Goal: Check status: Check status

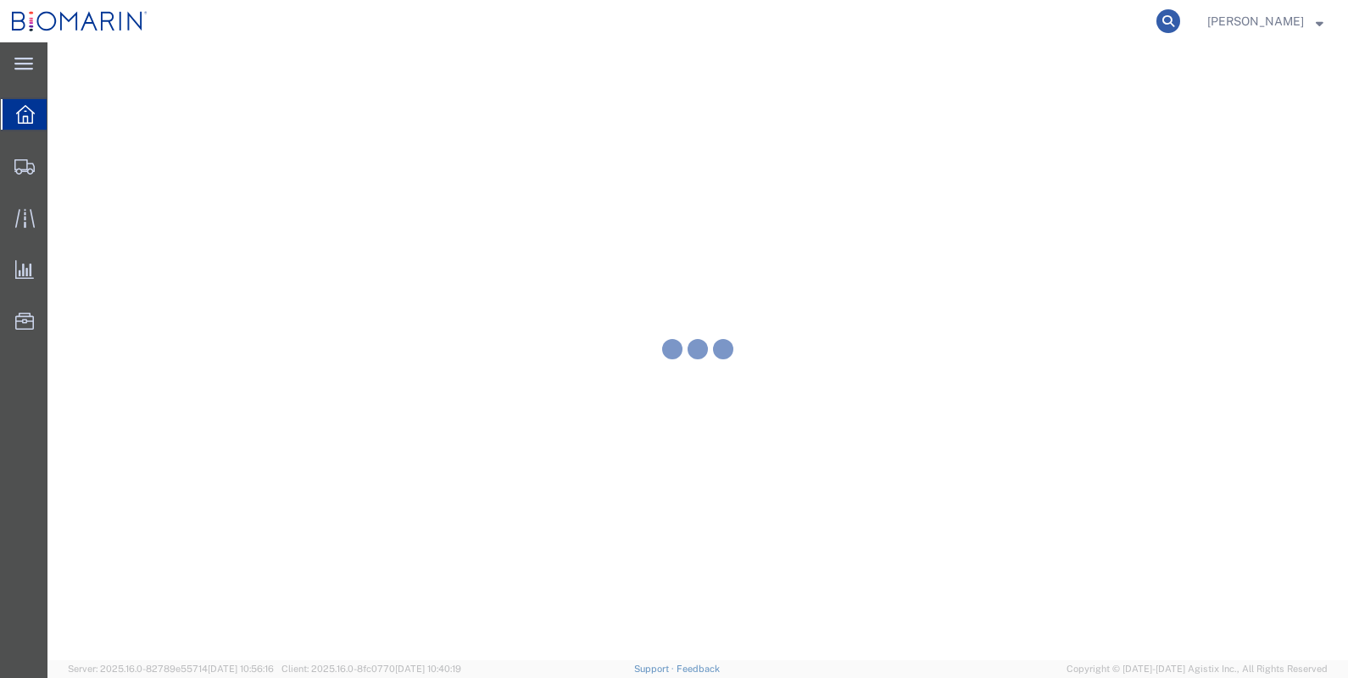
click at [1180, 19] on icon at bounding box center [1168, 21] width 24 height 24
paste input "SF102184857"
type input "SF102184857"
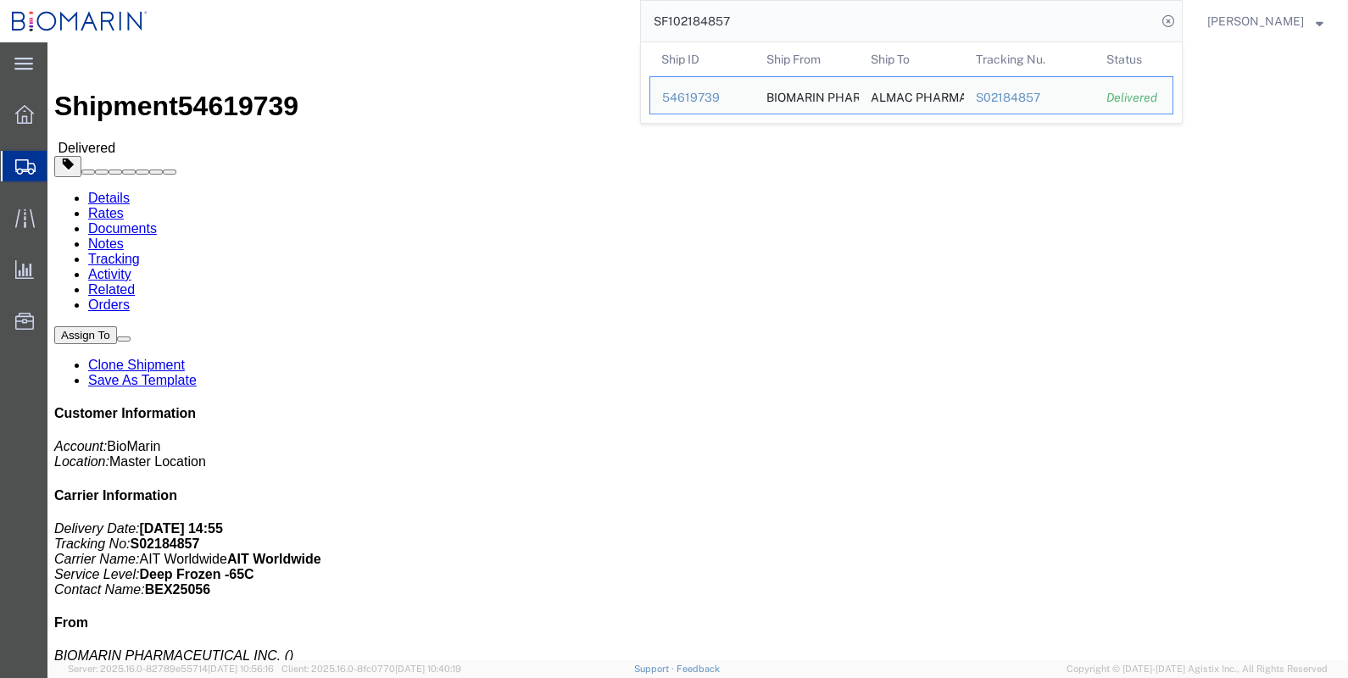
click link "Documents"
